Goal: Task Accomplishment & Management: Manage account settings

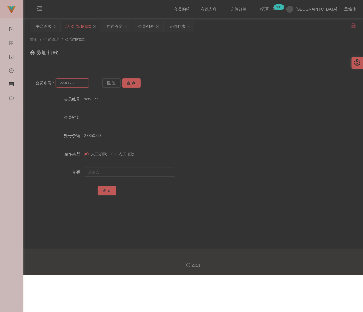
click at [79, 83] on input "WW123" at bounding box center [72, 83] width 33 height 9
paste input "Hung0605"
type input "Hung0605"
click at [131, 81] on button "查 询" at bounding box center [131, 83] width 18 height 9
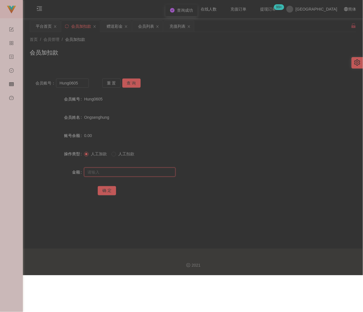
click at [126, 171] on input "text" at bounding box center [129, 172] width 91 height 9
click at [127, 171] on input "text" at bounding box center [129, 172] width 91 height 9
paste input "500"
type input "500"
click at [105, 191] on button "确 定" at bounding box center [107, 190] width 18 height 9
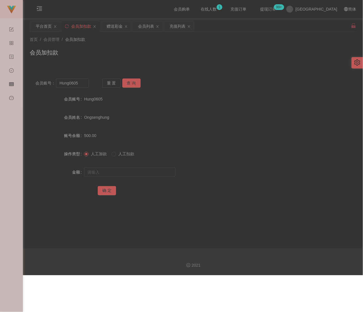
click at [118, 55] on div "会员加扣款" at bounding box center [193, 54] width 326 height 13
click at [84, 83] on input "Hung0605" at bounding box center [72, 83] width 33 height 9
paste input "Rywin"
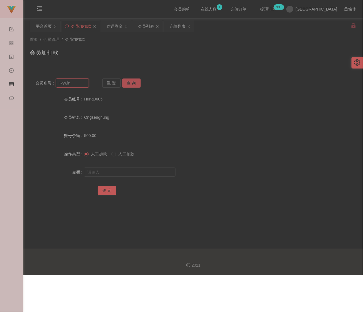
type input "Rywin"
click at [135, 83] on button "查 询" at bounding box center [131, 83] width 18 height 9
click at [122, 176] on input "text" at bounding box center [129, 172] width 91 height 9
type input "500"
click at [108, 193] on button "确 定" at bounding box center [107, 190] width 18 height 9
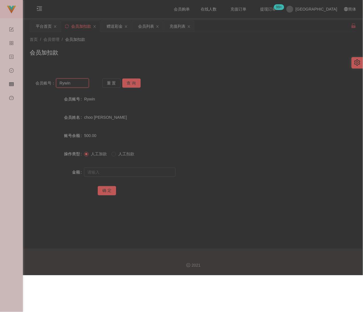
click at [85, 83] on input "Rywin" at bounding box center [72, 83] width 33 height 9
paste input "5741"
click at [83, 83] on input "Rywin5741" at bounding box center [72, 83] width 33 height 9
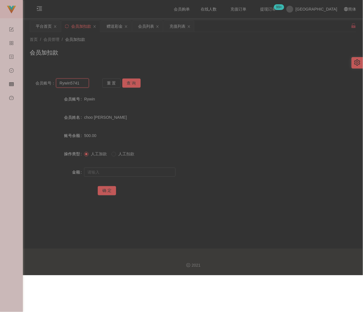
paste input "text"
type input "5741"
click at [135, 84] on button "查 询" at bounding box center [131, 83] width 18 height 9
click at [111, 27] on div "赠送彩金" at bounding box center [114, 26] width 16 height 11
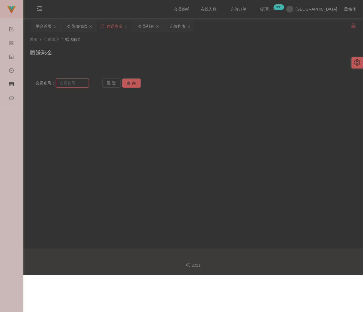
click at [72, 82] on input "text" at bounding box center [72, 83] width 33 height 9
paste input "5741"
type input "5741"
click at [131, 82] on button "查 询" at bounding box center [131, 83] width 18 height 9
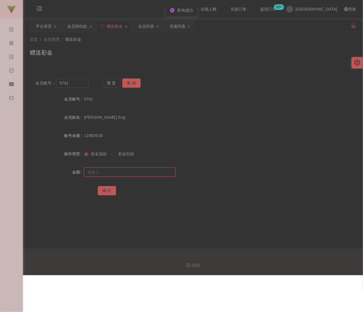
click at [122, 170] on input "text" at bounding box center [129, 172] width 91 height 9
click at [178, 29] on div "充值列表" at bounding box center [177, 26] width 16 height 11
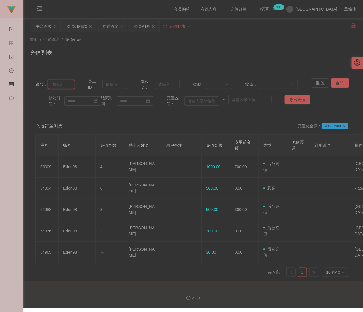
click at [68, 87] on input "text" at bounding box center [61, 84] width 27 height 9
paste input "5741"
type input "5741"
click at [334, 81] on button "查 询" at bounding box center [340, 83] width 18 height 9
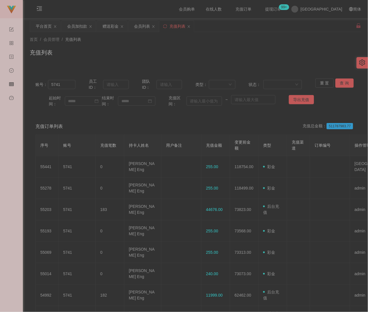
drag, startPoint x: 214, startPoint y: 56, endPoint x: 212, endPoint y: 53, distance: 3.7
click at [214, 55] on div "充值列表" at bounding box center [195, 54] width 331 height 13
click at [79, 25] on div "会员加扣款" at bounding box center [77, 26] width 20 height 11
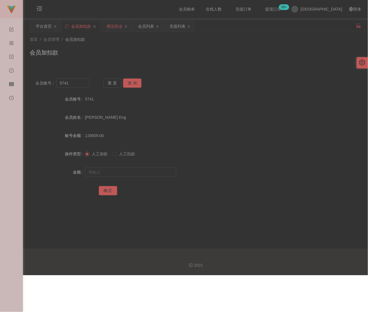
click at [115, 23] on div "赠送彩金" at bounding box center [114, 26] width 16 height 11
click at [117, 173] on input "text" at bounding box center [130, 172] width 91 height 9
type input "255"
click at [105, 190] on button "确 定" at bounding box center [108, 190] width 18 height 9
click at [177, 25] on div "充值列表" at bounding box center [177, 26] width 16 height 11
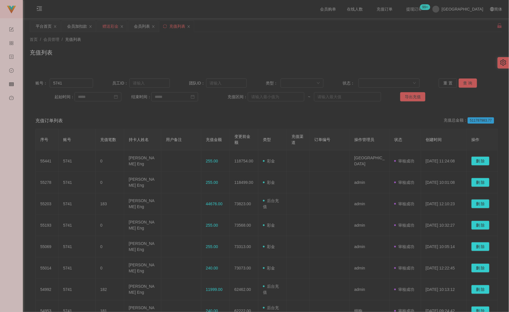
click at [106, 27] on div "赠送彩金" at bounding box center [111, 26] width 16 height 11
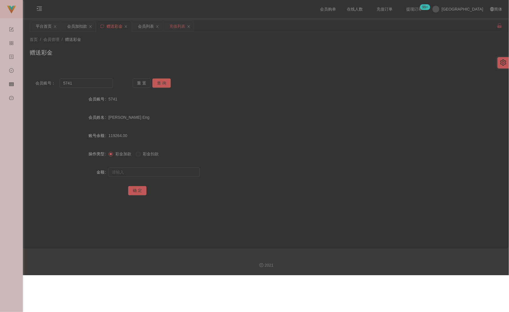
click at [180, 27] on div "充值列表" at bounding box center [177, 26] width 16 height 11
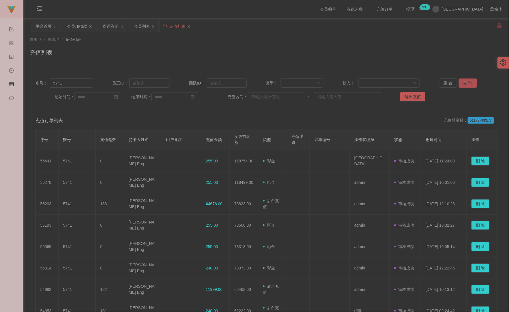
click at [362, 82] on button "查 询" at bounding box center [468, 83] width 18 height 9
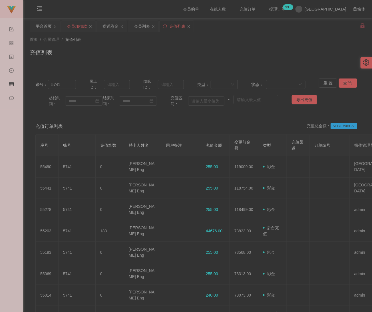
click at [76, 27] on div "会员加扣款" at bounding box center [77, 26] width 20 height 11
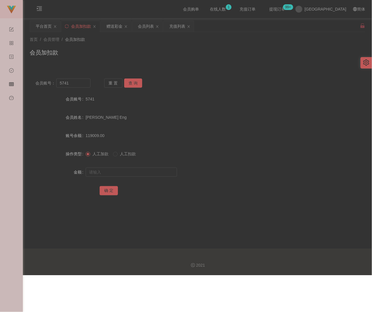
drag, startPoint x: 190, startPoint y: 45, endPoint x: 180, endPoint y: 42, distance: 10.5
click at [190, 45] on div "首页 / 会员管理 / 会员加扣款 / 会员加扣款" at bounding box center [197, 49] width 335 height 25
click at [151, 24] on div "会员列表" at bounding box center [146, 26] width 16 height 11
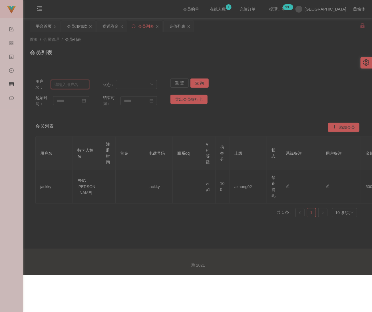
click at [74, 84] on input "text" at bounding box center [70, 84] width 39 height 9
paste input "Rywin"
type input "Rywin"
drag, startPoint x: 196, startPoint y: 83, endPoint x: 202, endPoint y: 83, distance: 6.3
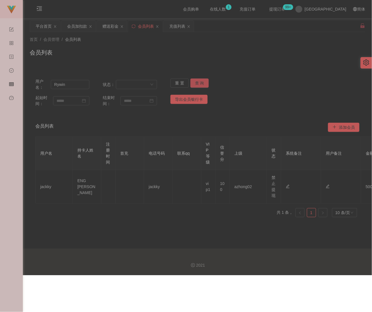
click at [196, 83] on button "查 询" at bounding box center [199, 83] width 18 height 9
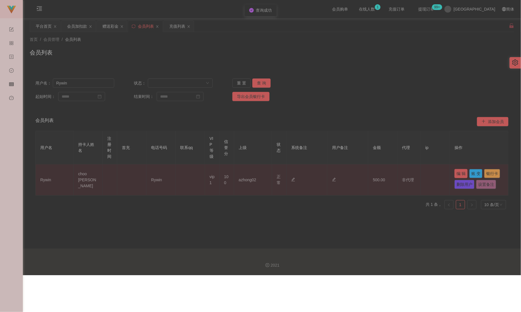
click at [362, 173] on button "编 辑" at bounding box center [461, 173] width 13 height 9
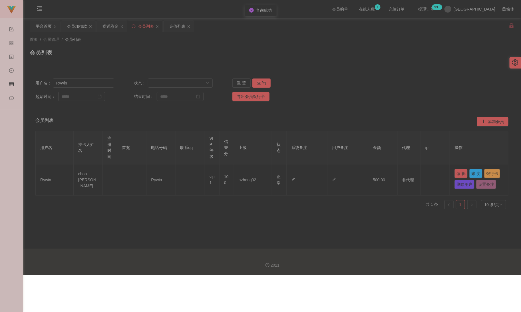
type input "Rywin"
type input "choo [PERSON_NAME]"
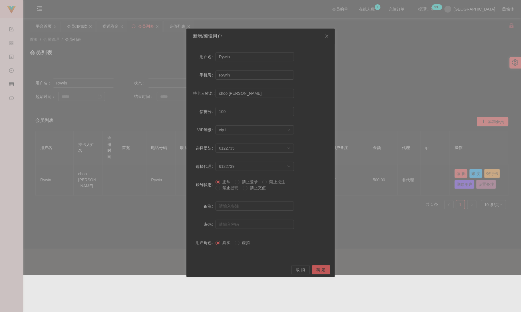
click at [225, 188] on span "禁止提现" at bounding box center [230, 188] width 21 height 5
click at [317, 266] on button "确 定" at bounding box center [321, 269] width 18 height 9
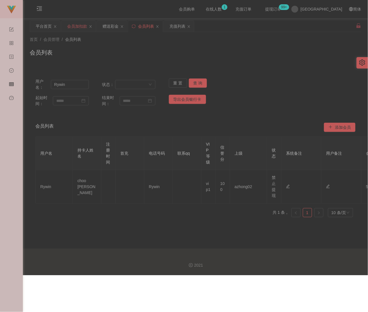
click at [74, 27] on div "会员加扣款" at bounding box center [77, 26] width 20 height 11
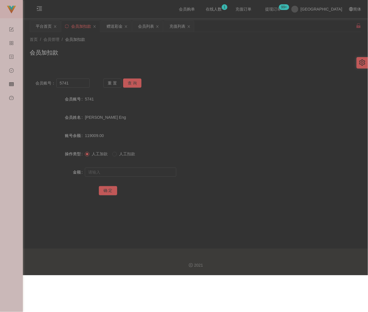
click at [133, 52] on div "会员加扣款" at bounding box center [195, 54] width 331 height 13
click at [152, 27] on div "会员列表" at bounding box center [146, 26] width 16 height 11
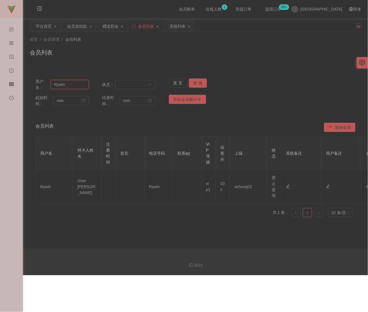
click at [71, 83] on input "Rywin" at bounding box center [70, 84] width 38 height 9
paste input "Hung0605"
type input "Hung0605"
click at [196, 82] on button "查 询" at bounding box center [198, 83] width 18 height 9
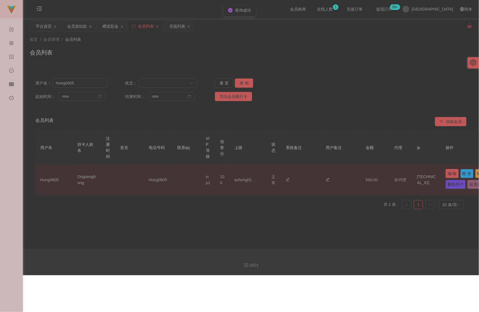
click at [362, 176] on button "编 辑" at bounding box center [452, 173] width 13 height 9
type input "Hung0605"
type input "Ongsenghung"
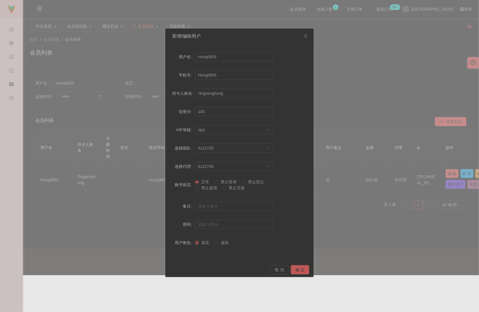
click at [206, 186] on span "禁止提现" at bounding box center [209, 188] width 21 height 5
click at [304, 269] on button "确 定" at bounding box center [300, 269] width 18 height 9
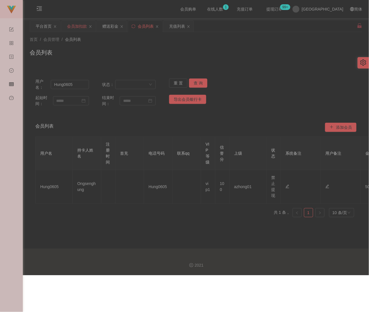
click at [74, 24] on div "会员加扣款" at bounding box center [77, 26] width 20 height 11
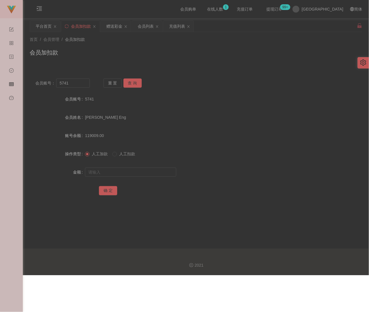
click at [110, 52] on div "会员加扣款" at bounding box center [196, 54] width 333 height 13
click at [71, 83] on input "5741" at bounding box center [73, 83] width 34 height 9
paste input "qq123"
type input "qq123"
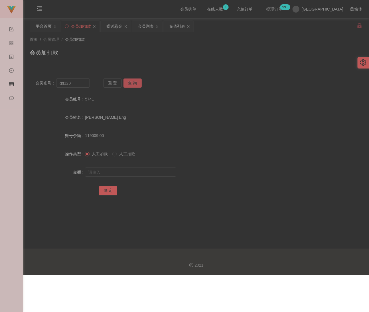
click at [134, 81] on button "查 询" at bounding box center [133, 83] width 18 height 9
click at [131, 170] on input "text" at bounding box center [130, 172] width 91 height 9
click at [114, 174] on input "text" at bounding box center [130, 172] width 91 height 9
paste input "100"
type input "100"
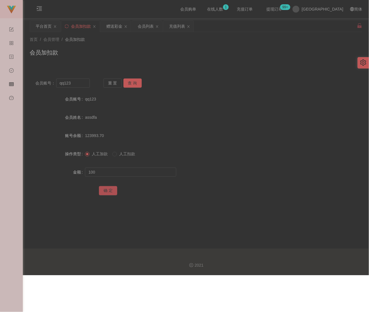
click at [109, 190] on button "确 定" at bounding box center [108, 190] width 18 height 9
click at [173, 50] on div "会员加扣款" at bounding box center [196, 54] width 333 height 13
click at [70, 85] on input "qq123" at bounding box center [73, 83] width 34 height 9
paste input "ckkk"
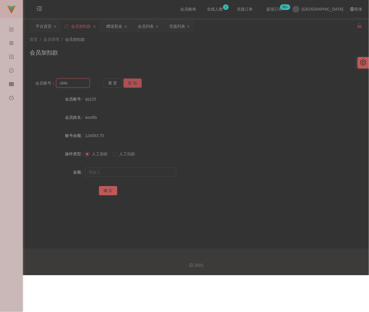
type input "ckkk"
click at [130, 81] on button "查 询" at bounding box center [133, 83] width 18 height 9
click at [126, 168] on input "text" at bounding box center [130, 172] width 91 height 9
type input "500"
click at [112, 189] on button "确 定" at bounding box center [108, 190] width 18 height 9
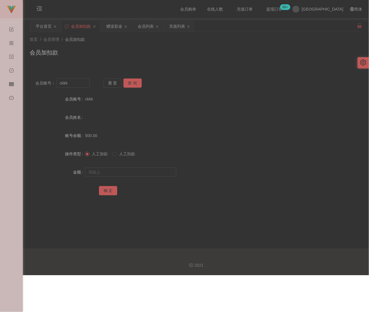
click at [142, 42] on div "首页 / 会员管理 / 会员加扣款 /" at bounding box center [196, 40] width 333 height 6
click at [79, 85] on input "ckkk" at bounding box center [73, 83] width 34 height 9
paste input "Hung0605"
type input "Hung0605"
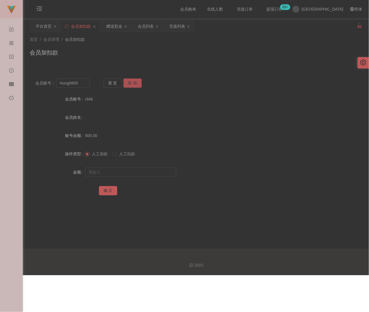
drag, startPoint x: 128, startPoint y: 83, endPoint x: 128, endPoint y: 89, distance: 5.4
click at [128, 83] on button "查 询" at bounding box center [133, 83] width 18 height 9
click at [121, 168] on input "text" at bounding box center [130, 172] width 91 height 9
click at [154, 174] on input "text" at bounding box center [130, 172] width 91 height 9
paste input "2000"
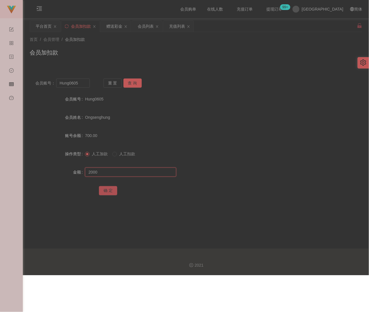
type input "2000"
click at [113, 190] on button "确 定" at bounding box center [108, 190] width 18 height 9
click at [102, 51] on div "会员加扣款" at bounding box center [196, 54] width 333 height 13
click at [81, 81] on input "Hung0605" at bounding box center [73, 83] width 34 height 9
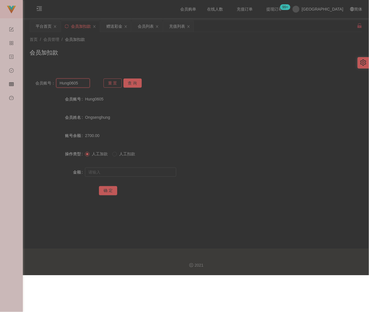
paste input "ckkk"
type input "ckkk"
click at [128, 83] on button "查 询" at bounding box center [133, 83] width 18 height 9
click at [119, 168] on input "text" at bounding box center [130, 172] width 91 height 9
click at [129, 170] on input "text" at bounding box center [130, 172] width 91 height 9
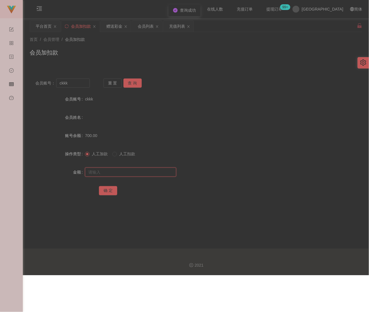
paste input "1500"
type input "1500"
click at [107, 193] on button "确 定" at bounding box center [108, 190] width 18 height 9
click at [155, 50] on div "会员加扣款" at bounding box center [196, 54] width 333 height 13
click at [87, 83] on input "ckkk" at bounding box center [73, 83] width 34 height 9
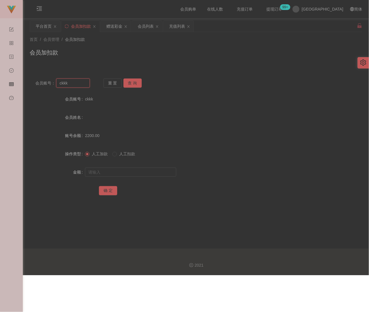
click at [87, 83] on input "ckkk" at bounding box center [73, 83] width 34 height 9
paste input "Rywin"
type input "Rywin"
click at [131, 83] on button "查 询" at bounding box center [133, 83] width 18 height 9
click at [123, 172] on input "text" at bounding box center [130, 172] width 91 height 9
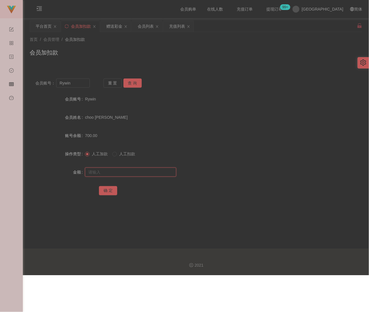
click at [158, 172] on input "text" at bounding box center [130, 172] width 91 height 9
paste input "2000"
type input "2000"
click at [112, 193] on button "确 定" at bounding box center [108, 190] width 18 height 9
